Goal: Task Accomplishment & Management: Use online tool/utility

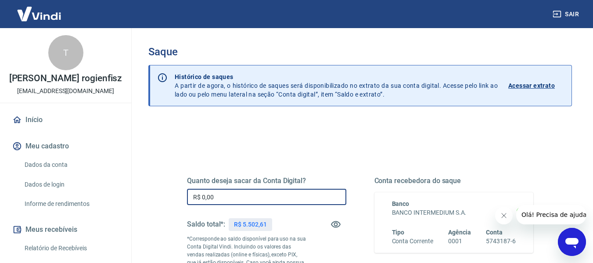
click at [282, 200] on input "R$ 0,00" at bounding box center [266, 197] width 159 height 16
type input "R$ 5.502,61"
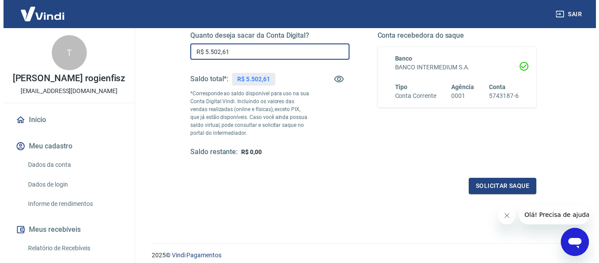
scroll to position [179, 0]
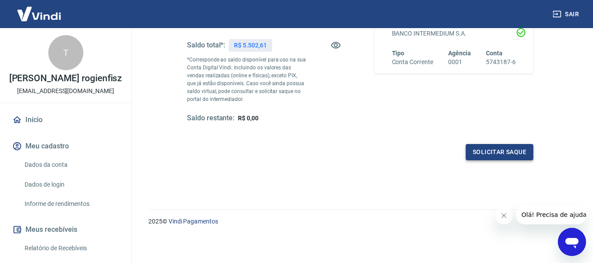
click at [497, 151] on button "Solicitar saque" at bounding box center [500, 152] width 68 height 16
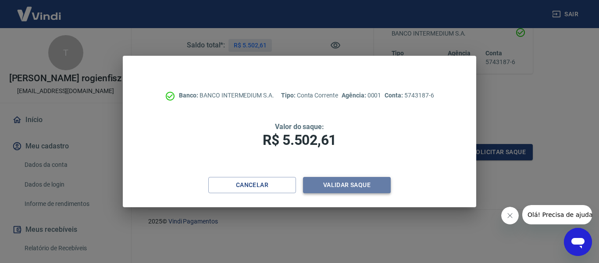
click at [361, 185] on button "Validar saque" at bounding box center [347, 185] width 88 height 16
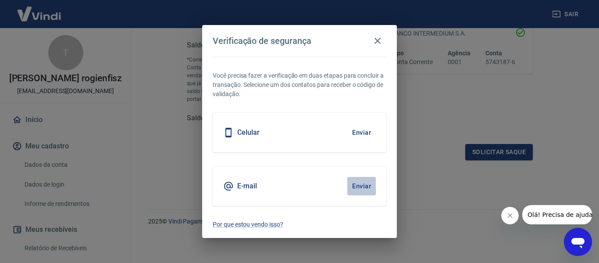
click at [361, 185] on button "Enviar" at bounding box center [362, 186] width 29 height 18
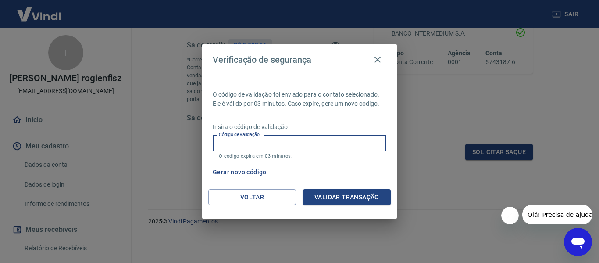
click at [312, 143] on input "Código de validação" at bounding box center [300, 143] width 174 height 16
type input "634375"
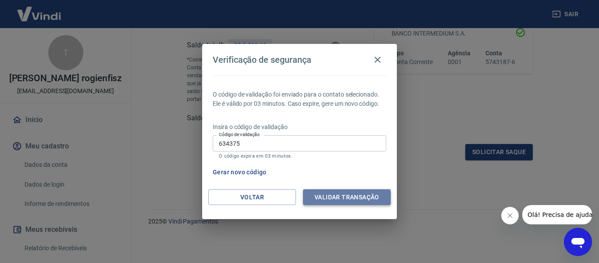
click at [348, 200] on button "Validar transação" at bounding box center [347, 197] width 88 height 16
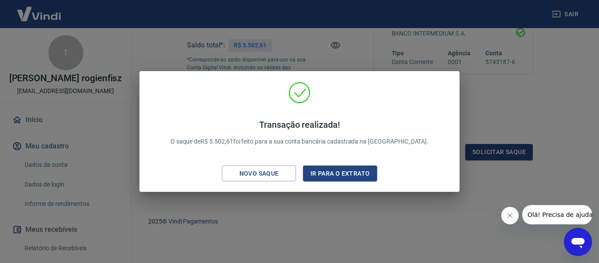
click at [348, 200] on div "Transação realizada! O saque de R$ 5.502,61 foi feito para a sua conta bancária…" at bounding box center [299, 131] width 599 height 263
